Goal: Task Accomplishment & Management: Manage account settings

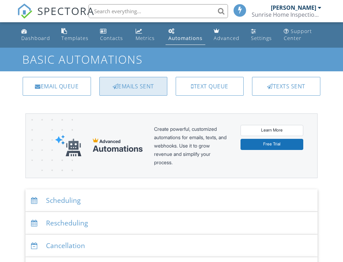
click at [149, 87] on div "Emails Sent" at bounding box center [133, 86] width 68 height 19
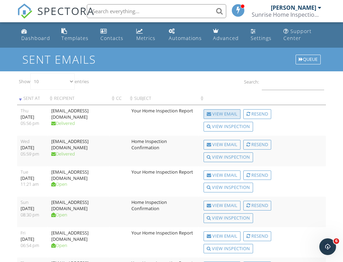
click at [219, 114] on div "View Email" at bounding box center [221, 114] width 37 height 10
click at [184, 34] on link "Automations" at bounding box center [185, 35] width 39 height 20
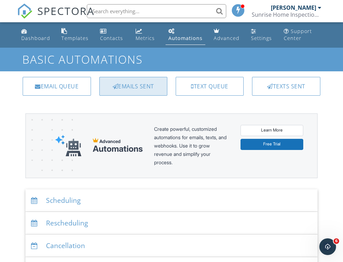
click at [147, 90] on div "Emails Sent" at bounding box center [133, 86] width 68 height 19
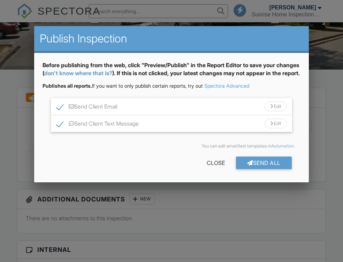
scroll to position [124, 0]
click at [263, 169] on div "Send All" at bounding box center [264, 163] width 56 height 13
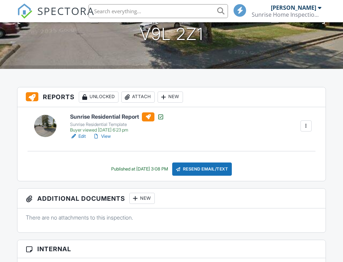
click at [119, 130] on div "Buyer viewed 09/25/2025 6:23 pm" at bounding box center [117, 131] width 94 height 6
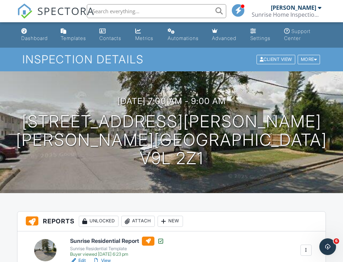
click at [305, 12] on div "Sunrise Home Inspections Ltd." at bounding box center [287, 14] width 70 height 7
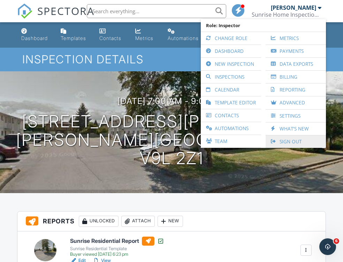
click at [277, 143] on div at bounding box center [274, 141] width 7 height 5
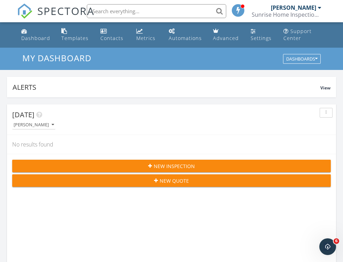
click at [282, 14] on div "Sunrise Home Inspections Ltd." at bounding box center [287, 14] width 70 height 7
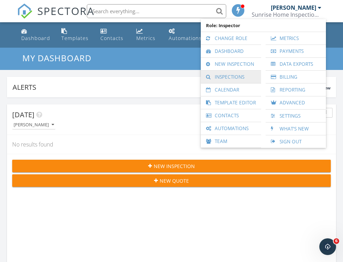
click at [233, 75] on link "Inspections" at bounding box center [230, 77] width 53 height 13
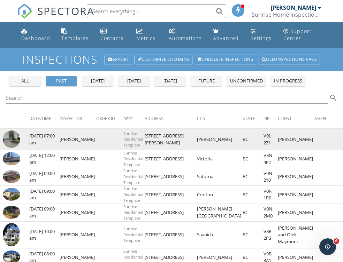
click at [171, 139] on td "[STREET_ADDRESS][PERSON_NAME]" at bounding box center [171, 139] width 52 height 21
click at [13, 139] on img at bounding box center [11, 139] width 17 height 17
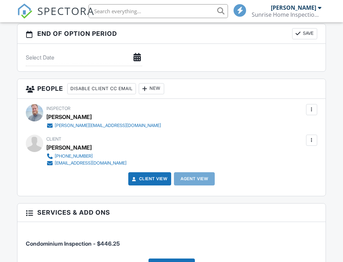
scroll to position [726, 0]
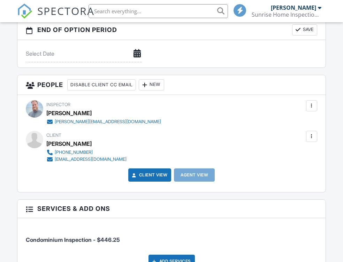
click at [139, 173] on link "Client View" at bounding box center [149, 175] width 37 height 7
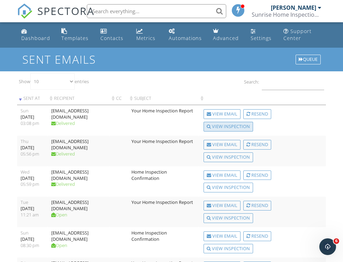
click at [232, 127] on div "View Inspection" at bounding box center [227, 127] width 49 height 10
